Goal: Contribute content: Contribute content

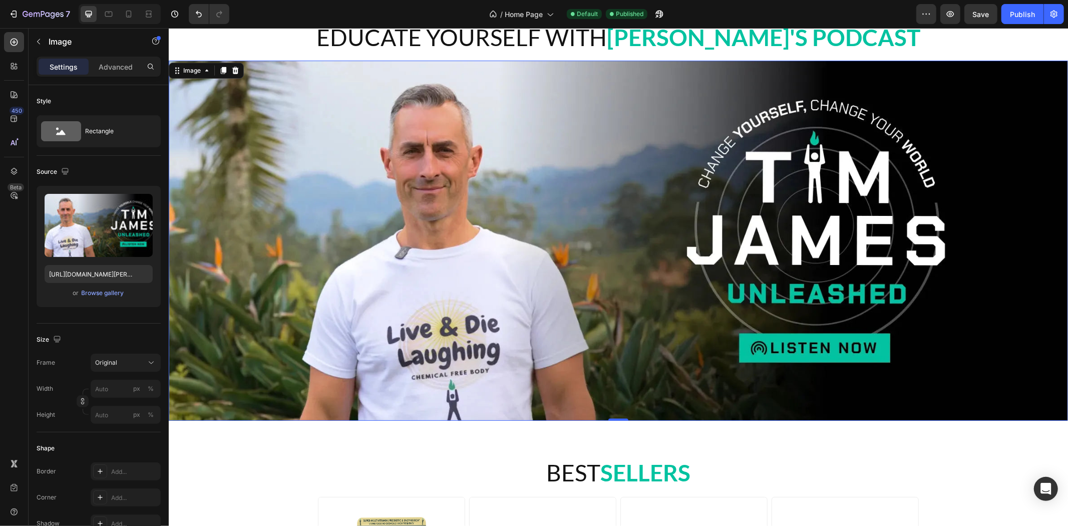
scroll to position [167, 0]
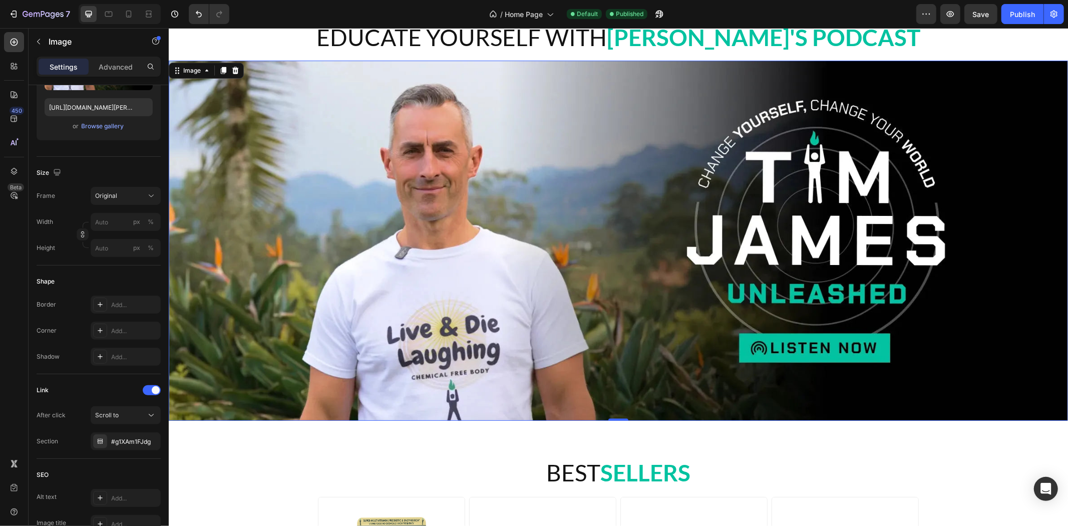
click at [846, 258] on img at bounding box center [618, 240] width 900 height 360
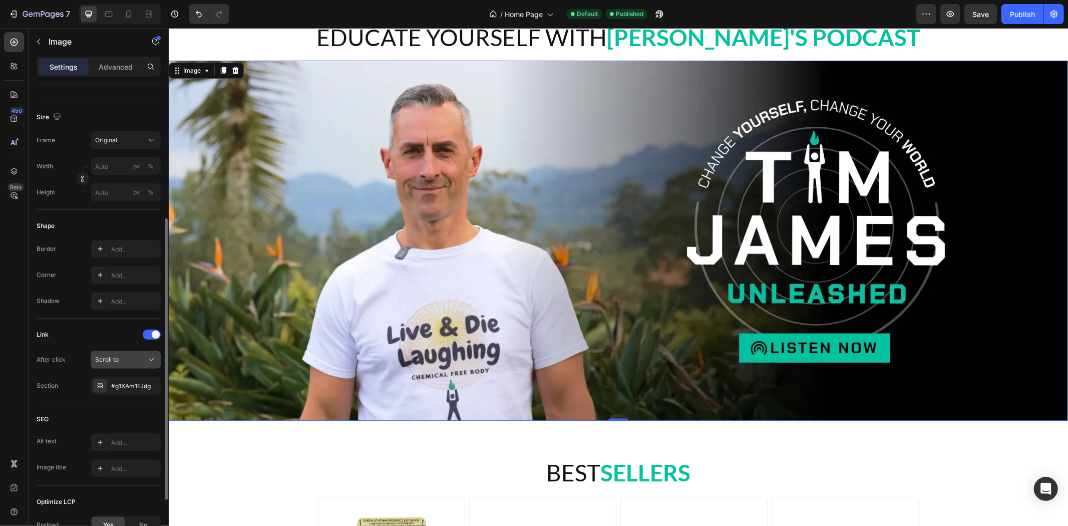
click at [117, 355] on span "Scroll to" at bounding box center [107, 359] width 24 height 9
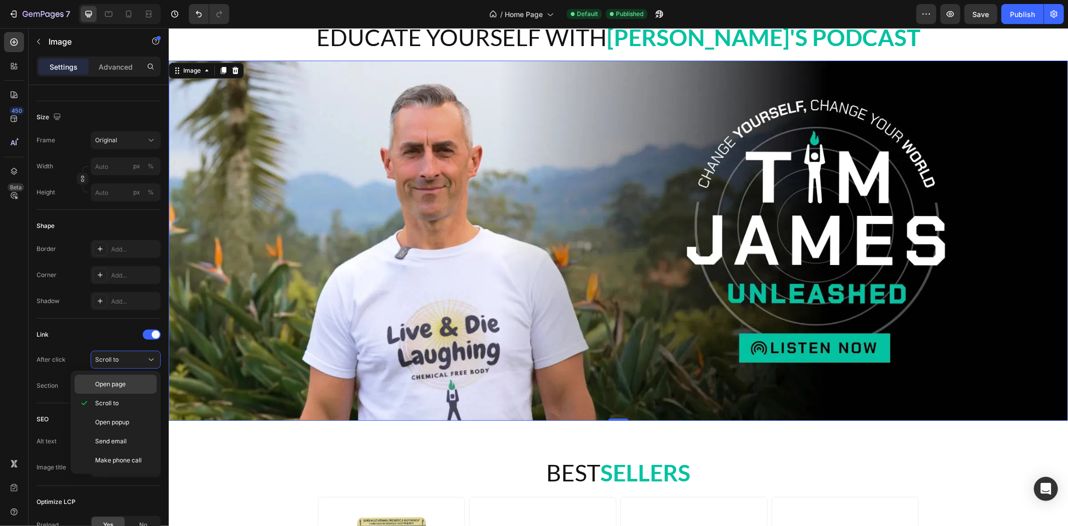
click at [124, 383] on span "Open page" at bounding box center [110, 384] width 31 height 9
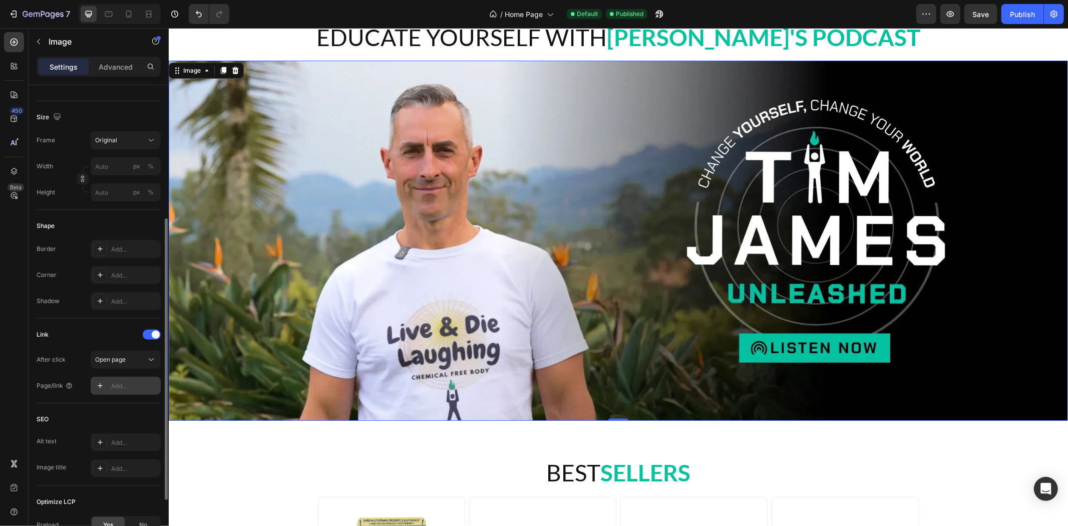
click at [117, 379] on div "Add..." at bounding box center [126, 386] width 70 height 18
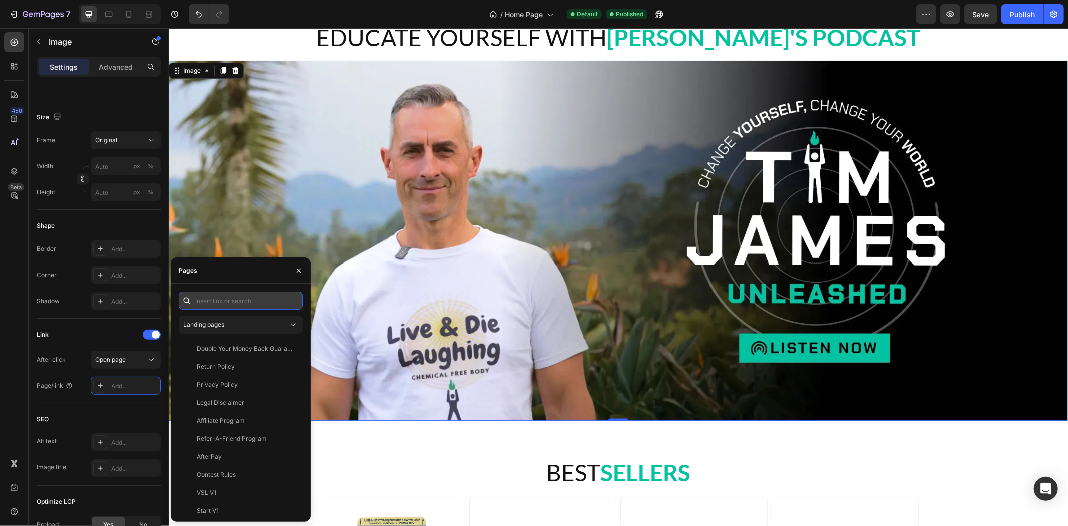
click at [250, 296] on input "text" at bounding box center [241, 301] width 124 height 18
click at [230, 297] on input "text" at bounding box center [241, 301] width 124 height 18
paste input "https://chemicalfreebody.com/pages/media"
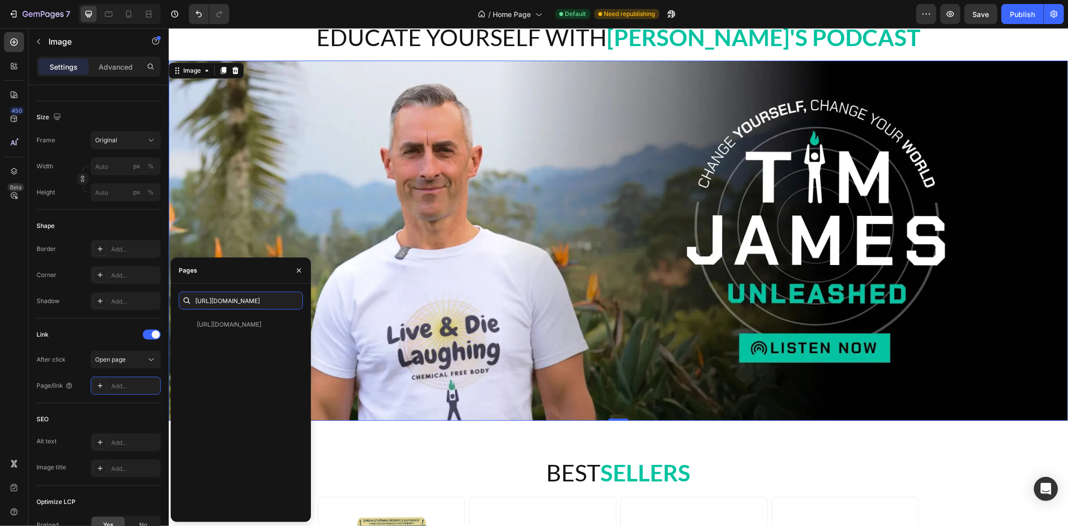
scroll to position [0, 0]
click at [284, 301] on input "https://chemicalfreebody.com/pages/media/" at bounding box center [241, 301] width 124 height 18
click at [271, 299] on input "https://chemicalfreebody.com/pages/media/" at bounding box center [241, 301] width 124 height 18
paste input ".g1XAm1FJdg"
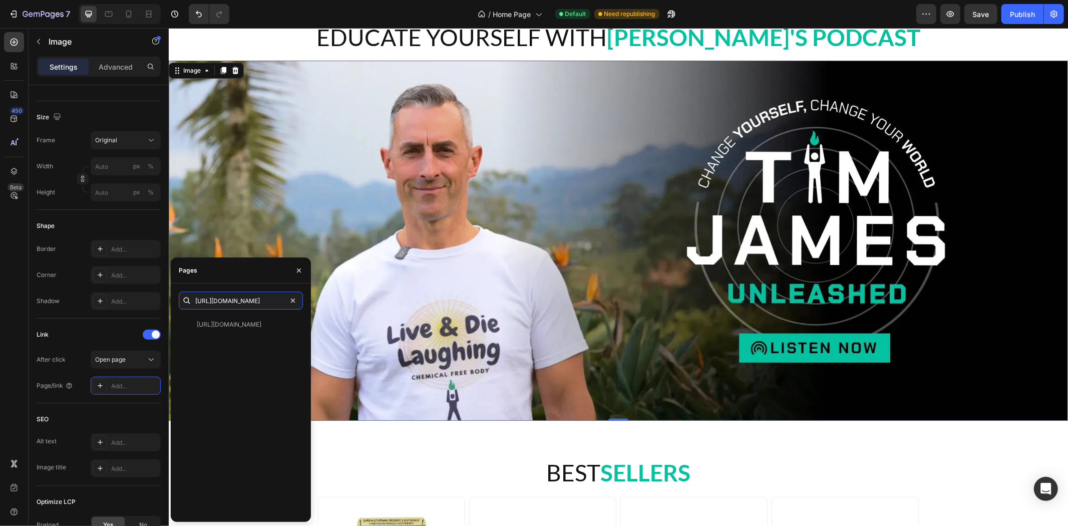
scroll to position [0, 77]
click at [248, 300] on input "https://chemicalfreebody.com/pages/media/.g1XAm1FJdg" at bounding box center [241, 301] width 124 height 18
click at [258, 296] on input "https://chemicalfreebody.com/pages/media/#g1XAm1FJdg" at bounding box center [241, 301] width 124 height 18
type input "https://chemicalfreebody.com/pages/media/#g1XAm1FJdg"
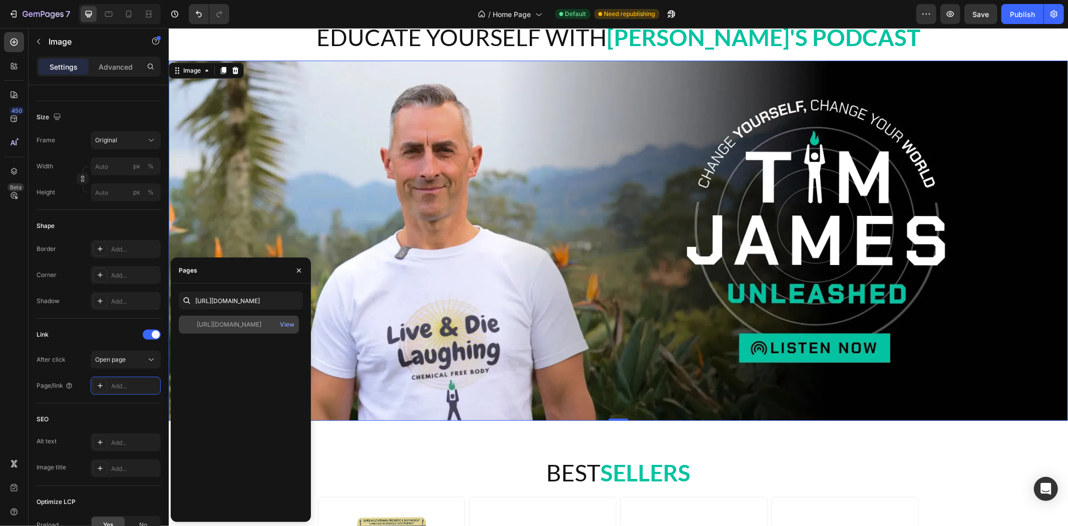
scroll to position [0, 0]
click at [256, 326] on div "https://chemicalfreebody.com/pages/media/#g1XAm1FJdg" at bounding box center [229, 324] width 65 height 9
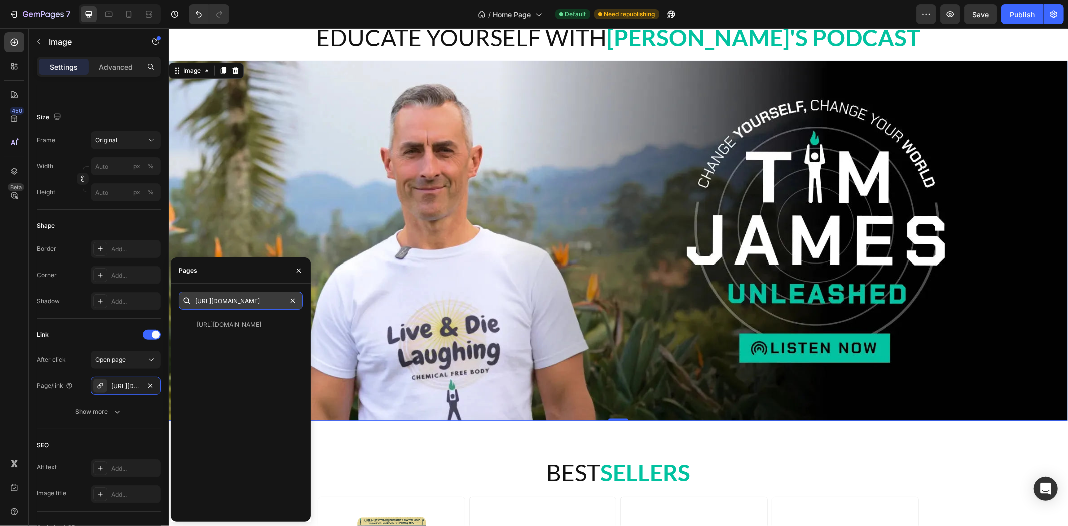
click at [246, 301] on input "https://chemicalfreebody.com/pages/media/#g1XAm1FJdg" at bounding box center [241, 301] width 124 height 18
click at [244, 302] on input "https://chemicalfreebody.com/pages/media/#g1XAm1FJdg" at bounding box center [241, 301] width 124 height 18
drag, startPoint x: 399, startPoint y: 329, endPoint x: 315, endPoint y: 303, distance: 88.1
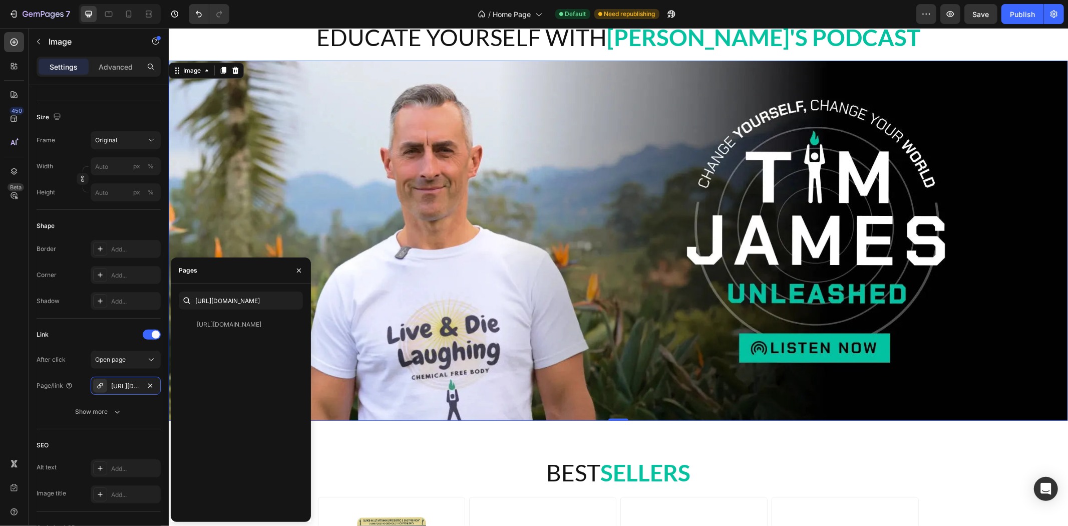
click at [238, 361] on div "https://chemicalfreebody.com/pages/media/#g1XAm1FJdg View" at bounding box center [241, 415] width 124 height 198
click at [290, 324] on div "View" at bounding box center [287, 324] width 15 height 9
click at [978, 18] on div "Save" at bounding box center [981, 14] width 17 height 11
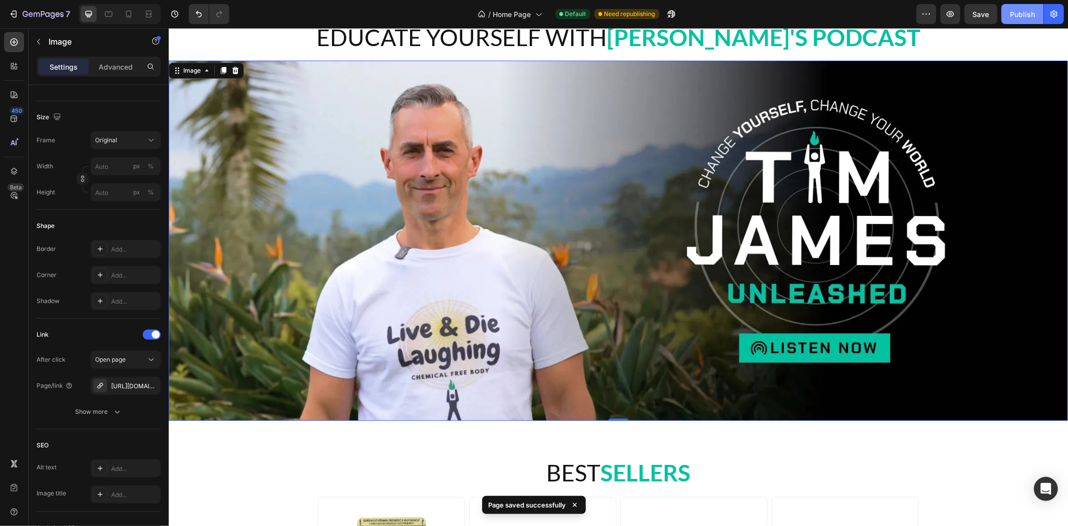
click at [1028, 17] on div "Publish" at bounding box center [1022, 14] width 25 height 11
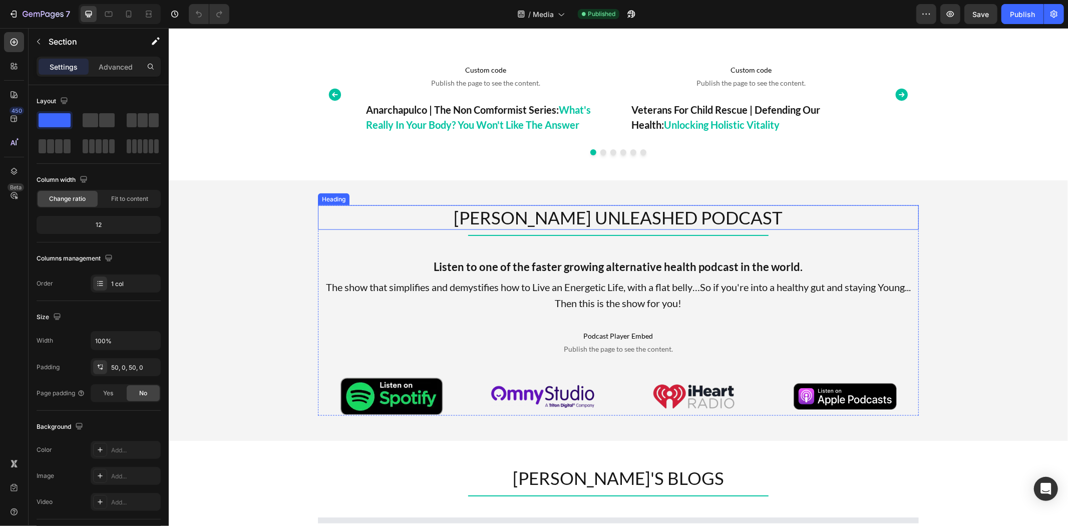
scroll to position [946, 0]
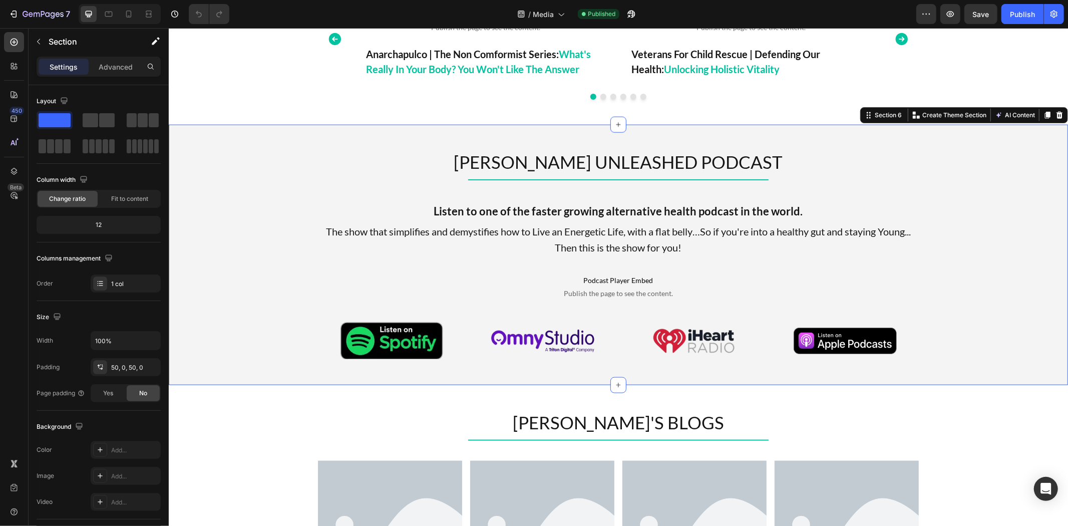
click at [795, 133] on div "[PERSON_NAME] UNLEASHED PODCAST Heading Title Line Listen to one of the faster …" at bounding box center [618, 254] width 900 height 260
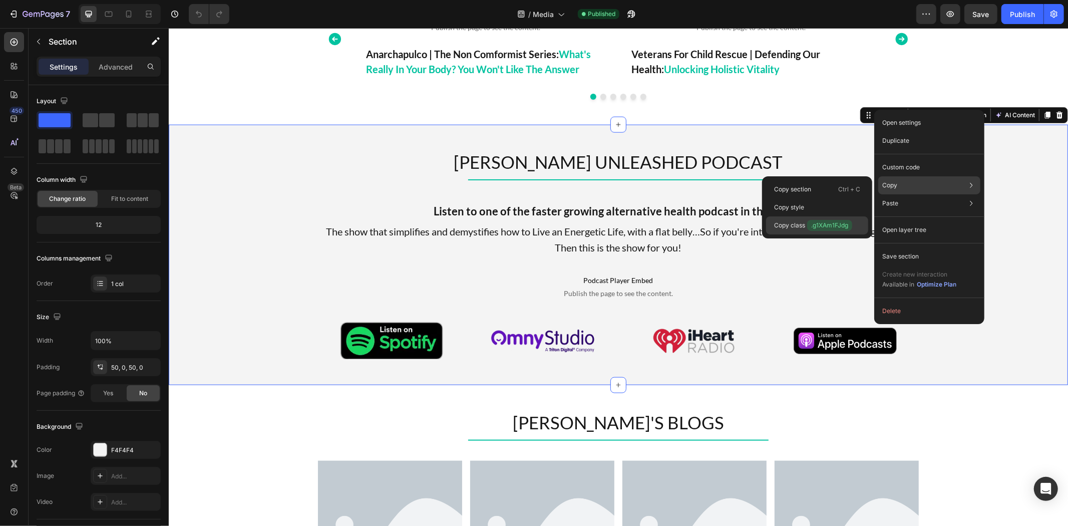
click at [806, 227] on p "Copy class .g1XAm1FJdg" at bounding box center [813, 225] width 78 height 11
